Goal: Information Seeking & Learning: Learn about a topic

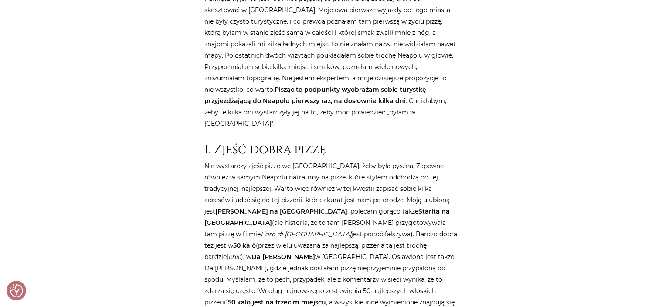
scroll to position [521, 0]
drag, startPoint x: 446, startPoint y: 142, endPoint x: 406, endPoint y: 143, distance: 40.1
click at [406, 159] on p "Nie wystarczy zjeść pizzę we [GEOGRAPHIC_DATA], żeby była pyszna. Zapewne równi…" at bounding box center [331, 300] width 253 height 283
copy strong "[PERSON_NAME]"
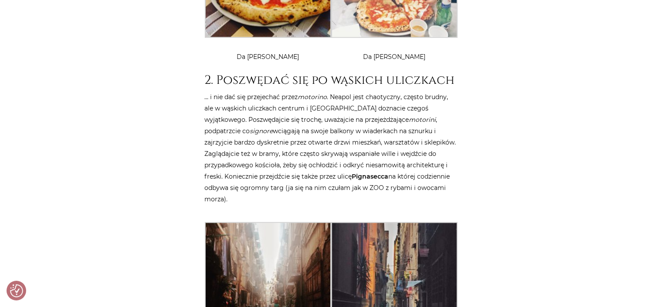
scroll to position [1339, 0]
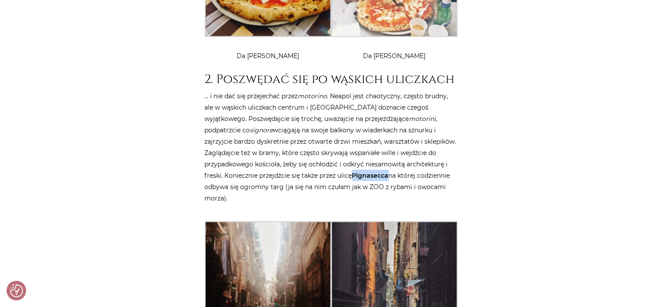
drag, startPoint x: 391, startPoint y: 106, endPoint x: 355, endPoint y: 105, distance: 35.3
click at [355, 105] on p "… i nie dać się przejechać przez motorino . Neapol jest chaotyczny, często brud…" at bounding box center [331, 146] width 253 height 113
copy strong "Pignasecca"
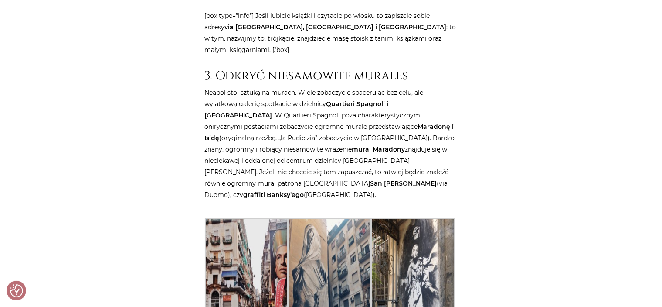
scroll to position [1868, 0]
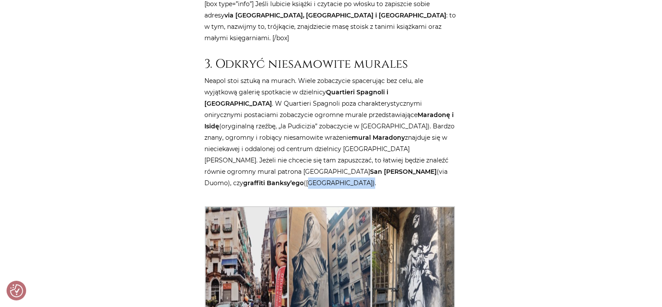
drag, startPoint x: 335, startPoint y: 105, endPoint x: 280, endPoint y: 104, distance: 54.5
click at [280, 104] on p "Neapol stoi sztuką na murach. Wiele zobaczycie spacerując bez celu, ale wyjątko…" at bounding box center [331, 131] width 253 height 113
copy p "piazza Gerolomini"
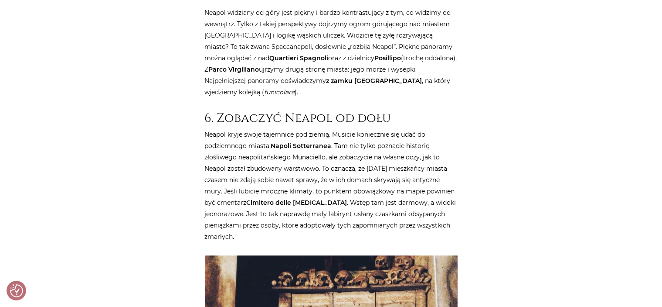
scroll to position [2517, 0]
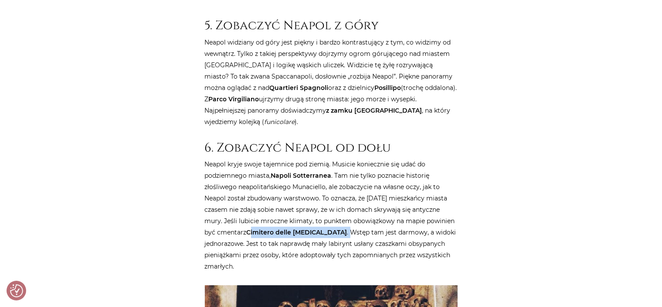
drag, startPoint x: 330, startPoint y: 153, endPoint x: 251, endPoint y: 153, distance: 78.5
click at [251, 158] on p "Neapol kryje swoje tajemnice pod ziemią. Musicie koniecznie się udać do podziem…" at bounding box center [331, 214] width 253 height 113
click at [326, 228] on strong "Cimitero delle [MEDICAL_DATA]" at bounding box center [297, 232] width 101 height 8
drag, startPoint x: 331, startPoint y: 153, endPoint x: 249, endPoint y: 154, distance: 81.1
click at [249, 158] on p "Neapol kryje swoje tajemnice pod ziemią. Musicie koniecznie się udać do podziem…" at bounding box center [331, 214] width 253 height 113
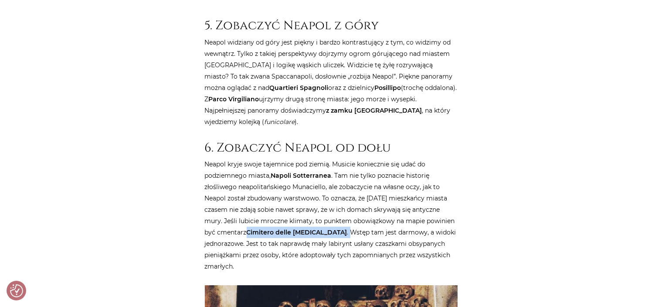
copy p "Cimitero delle [MEDICAL_DATA] ."
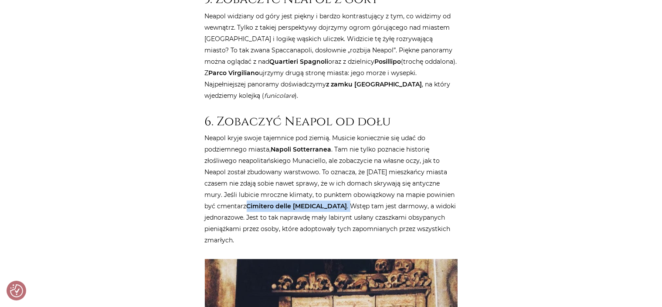
scroll to position [2544, 0]
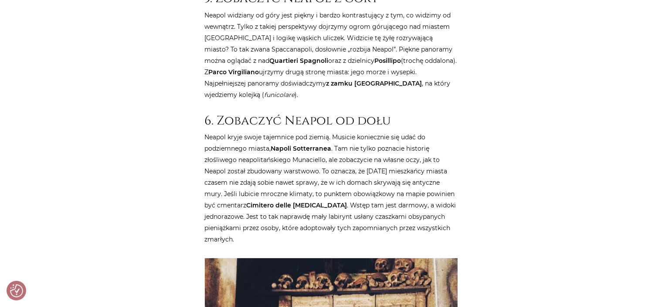
click at [439, 131] on p "Neapol kryje swoje tajemnice pod ziemią. Musicie koniecznie się udać do podziem…" at bounding box center [331, 187] width 253 height 113
drag, startPoint x: 332, startPoint y: 70, endPoint x: 274, endPoint y: 68, distance: 58.0
click at [274, 131] on p "Neapol kryje swoje tajemnice pod ziemią. Musicie koniecznie się udać do podziem…" at bounding box center [331, 187] width 253 height 113
copy strong "Napoli Sotterranea"
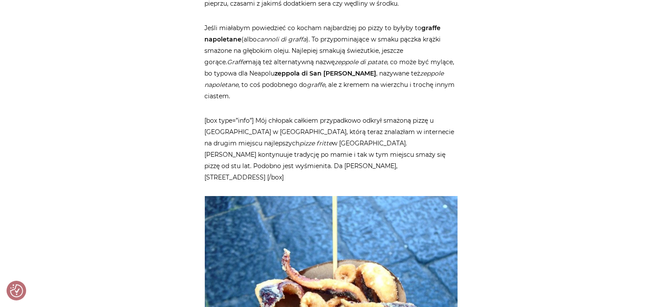
scroll to position [3253, 0]
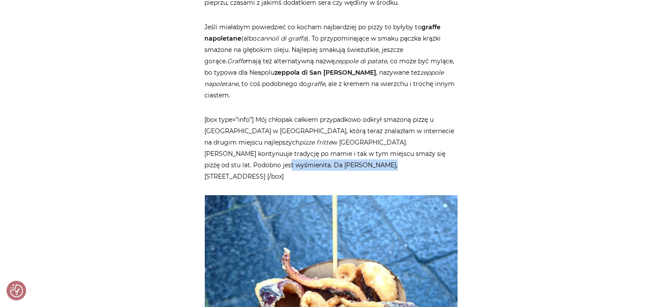
drag, startPoint x: 301, startPoint y: 73, endPoint x: 191, endPoint y: 79, distance: 110.5
copy p "Da [PERSON_NAME], [STREET_ADDRESS]"
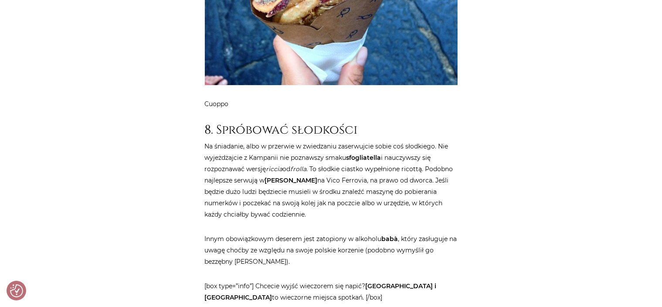
scroll to position [3617, 0]
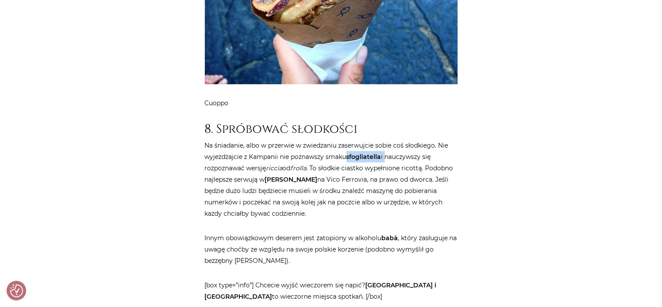
drag, startPoint x: 387, startPoint y: 55, endPoint x: 348, endPoint y: 51, distance: 39.1
click at [348, 140] on p "Na śniadanie, albo w przerwie w zwiedzaniu zaserwujcie sobie coś słodkiego. Nie…" at bounding box center [331, 179] width 253 height 79
copy p "sfogliatella i"
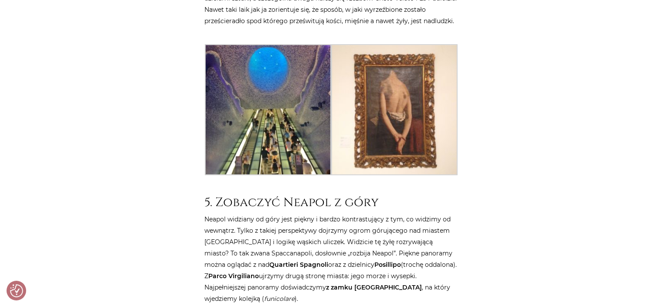
scroll to position [2342, 0]
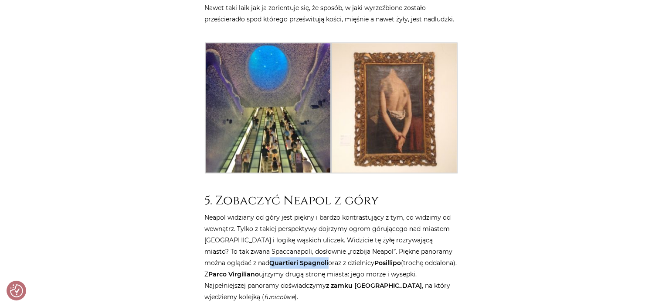
drag, startPoint x: 281, startPoint y: 184, endPoint x: 223, endPoint y: 184, distance: 58.0
click at [223, 211] on p "Neapol widziany od góry jest piękny i bardzo kontrastujący z tym, co widzimy od…" at bounding box center [331, 256] width 253 height 91
copy strong "Quartieri Spagnoli"
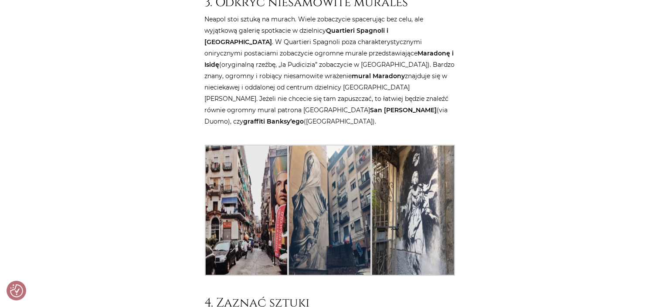
scroll to position [2016, 0]
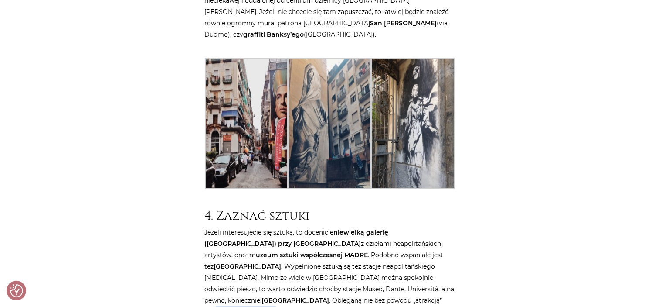
drag, startPoint x: 358, startPoint y: 219, endPoint x: 298, endPoint y: 223, distance: 59.4
click at [298, 226] on p "Jeżeli interesujecie się sztuką, to docenicie niewielką galerię ([GEOGRAPHIC_DA…" at bounding box center [331, 288] width 253 height 125
copy p "Capella Sansevero ."
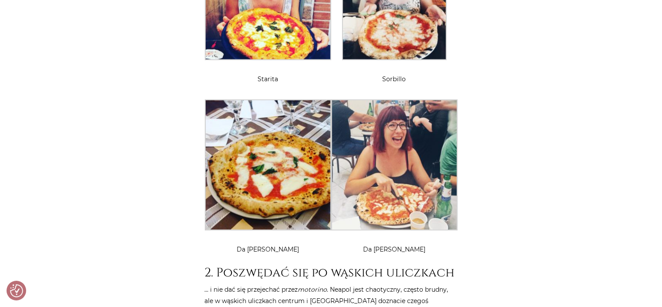
scroll to position [1149, 0]
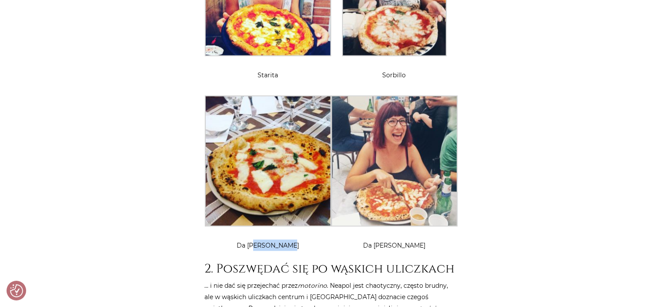
drag, startPoint x: 292, startPoint y: 183, endPoint x: 249, endPoint y: 175, distance: 42.9
click at [249, 239] on dd "Da [PERSON_NAME]" at bounding box center [268, 244] width 126 height 11
